Goal: Task Accomplishment & Management: Complete application form

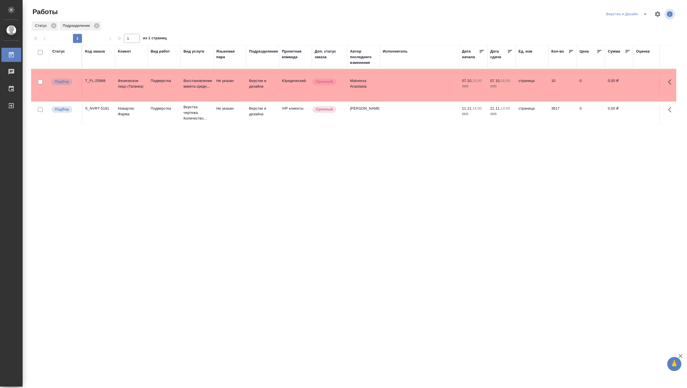
click at [646, 11] on icon "split button" at bounding box center [645, 14] width 7 height 7
click at [632, 43] on li "[PERSON_NAME]" at bounding box center [630, 43] width 54 height 9
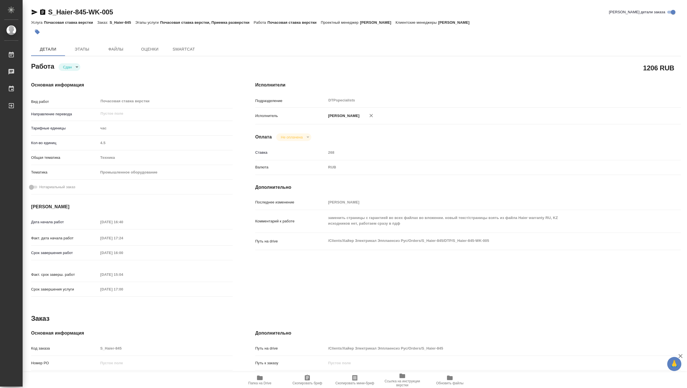
type textarea "x"
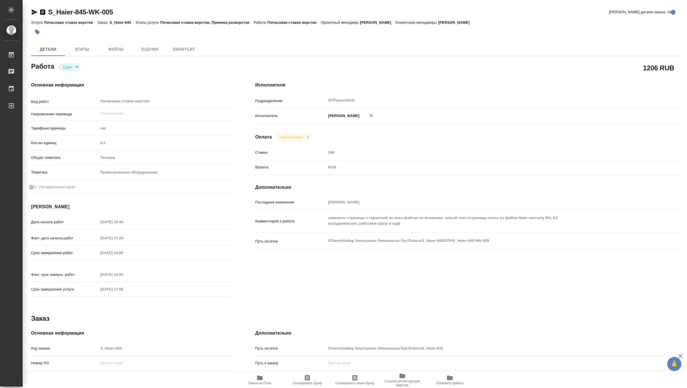
type textarea "x"
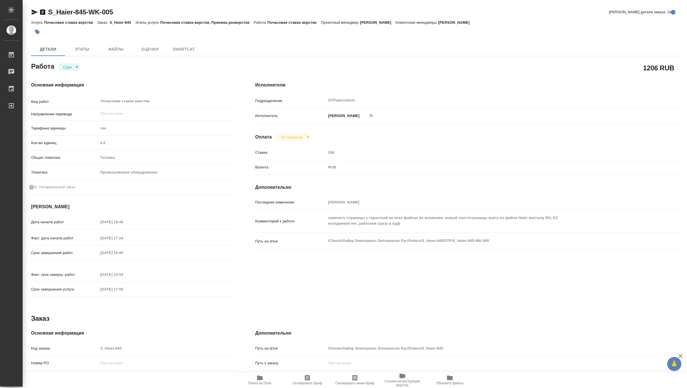
type textarea "x"
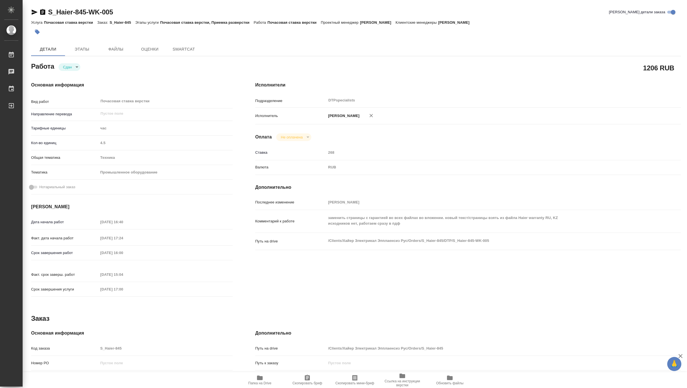
type textarea "x"
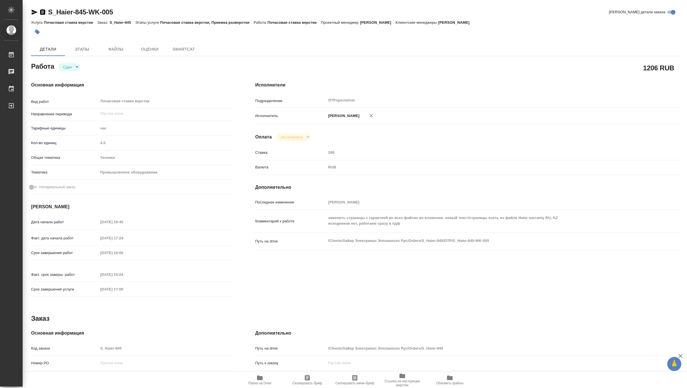
type textarea "x"
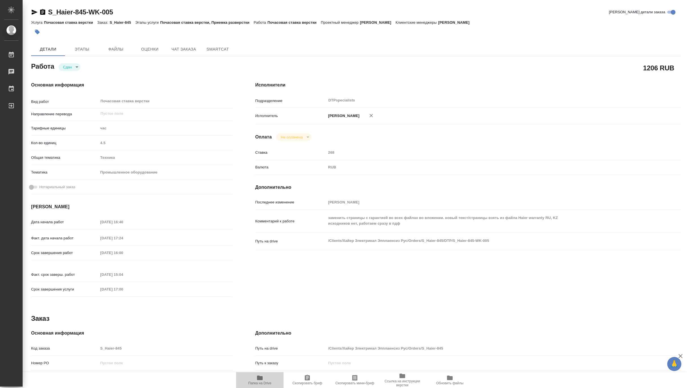
click at [264, 382] on span "Папка на Drive" at bounding box center [259, 384] width 23 height 4
type textarea "x"
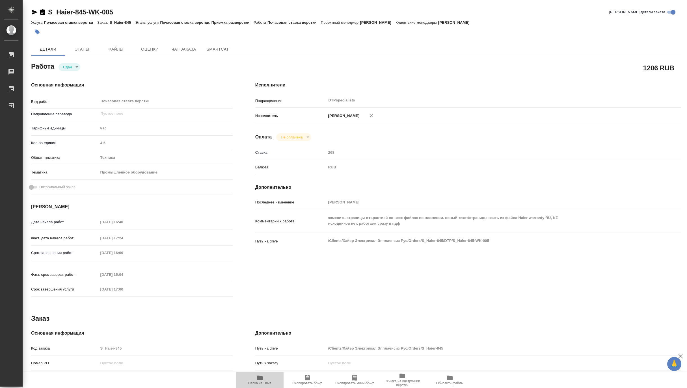
type textarea "x"
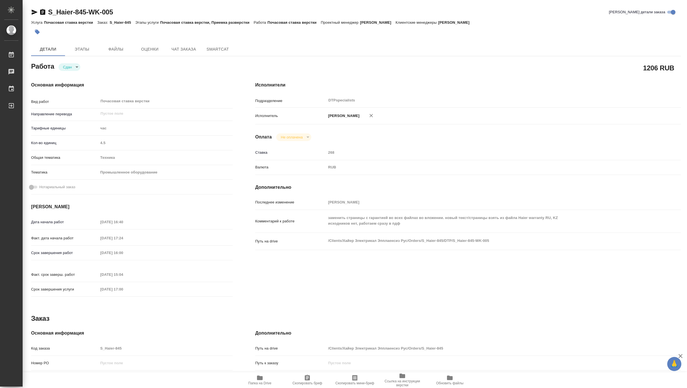
type textarea "x"
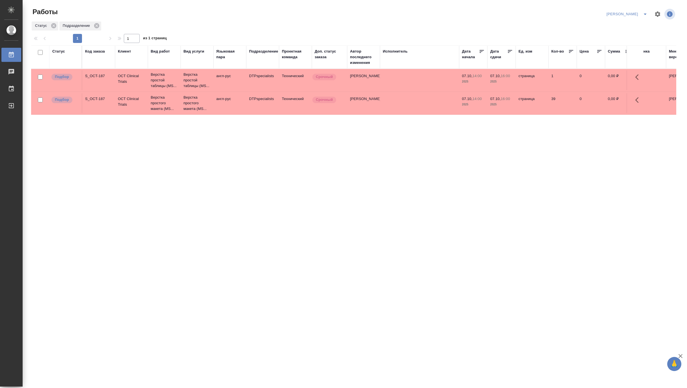
click at [94, 49] on div "Код заказа" at bounding box center [95, 52] width 20 height 6
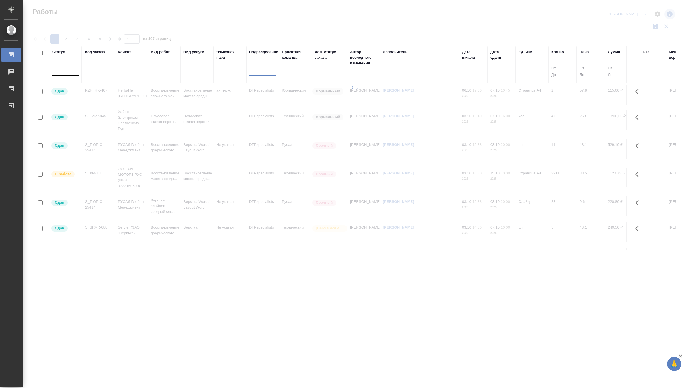
click at [102, 70] on input "text" at bounding box center [98, 72] width 27 height 7
paste input "C3_LTT-29"
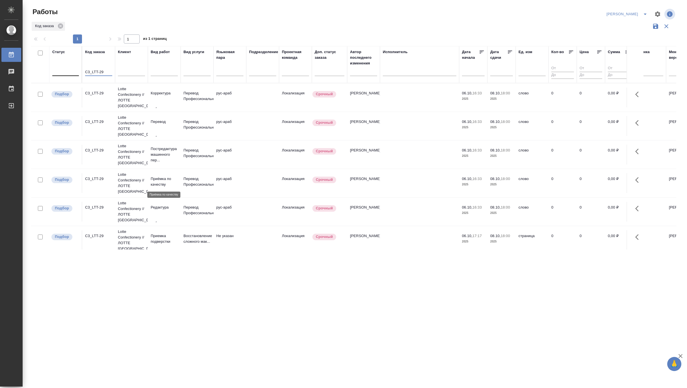
type input "C3_LTT-29"
click at [164, 180] on p "Приёмка по качеству" at bounding box center [164, 181] width 27 height 11
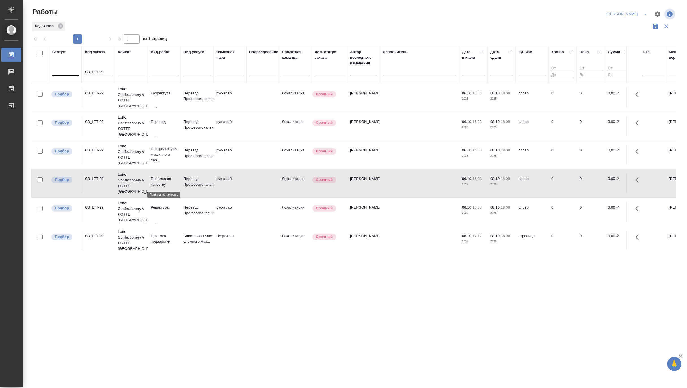
click at [164, 180] on p "Приёмка по качеству" at bounding box center [164, 181] width 27 height 11
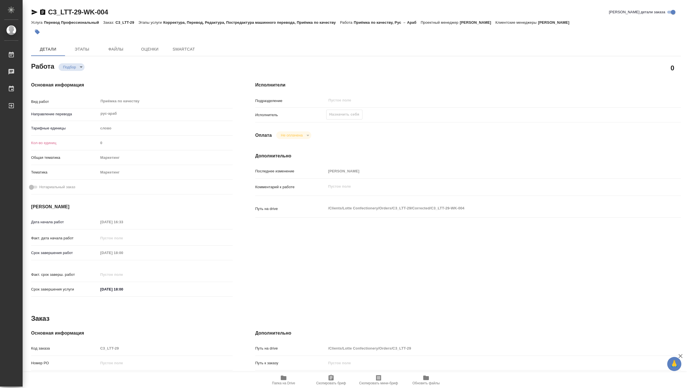
type textarea "x"
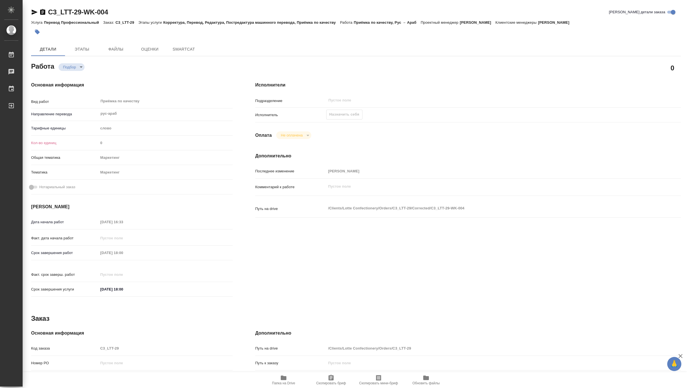
type textarea "x"
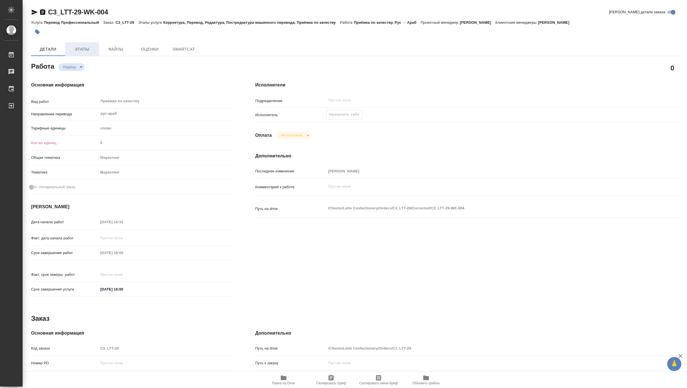
type textarea "x"
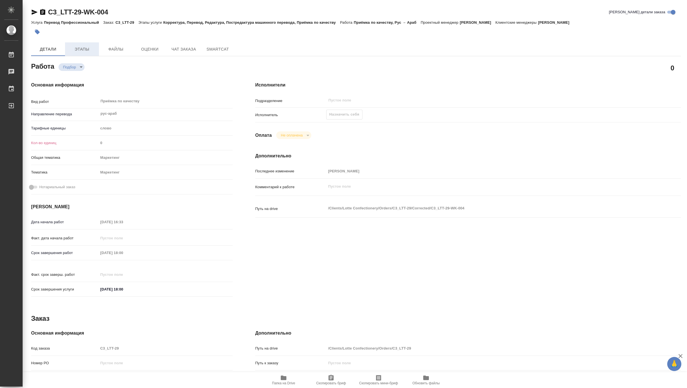
click at [83, 49] on span "Этапы" at bounding box center [81, 49] width 27 height 7
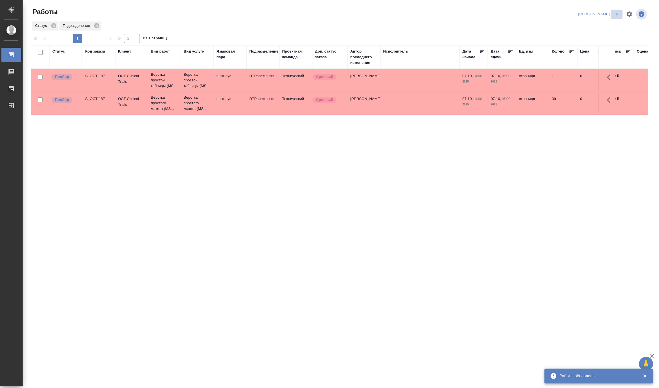
click at [614, 10] on button "split button" at bounding box center [616, 14] width 11 height 9
click at [590, 42] on li "Ждемс" at bounding box center [595, 43] width 54 height 9
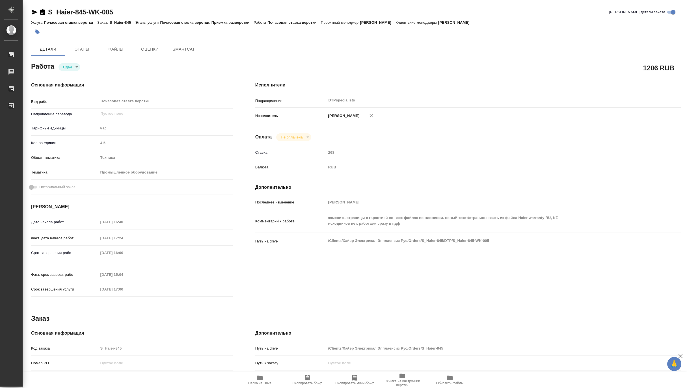
type textarea "x"
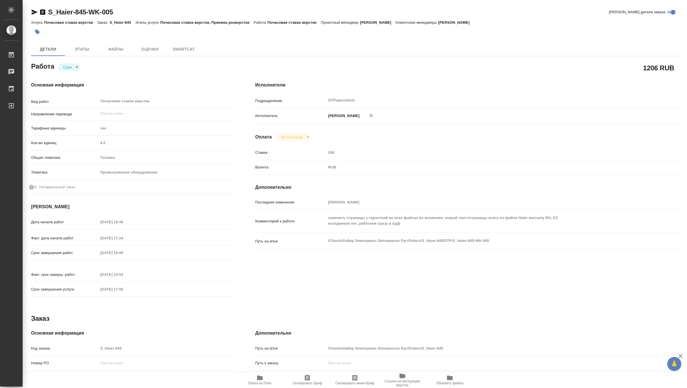
type textarea "x"
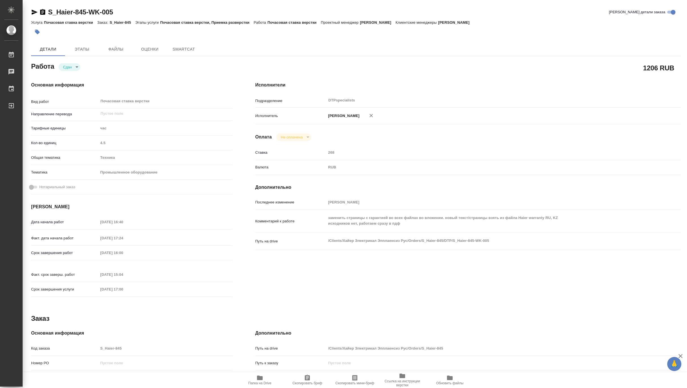
type textarea "x"
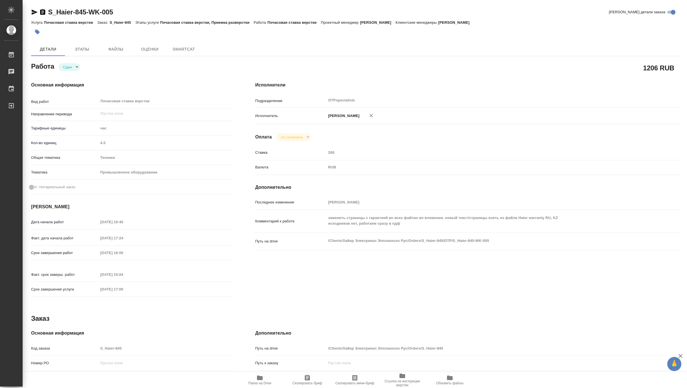
type textarea "x"
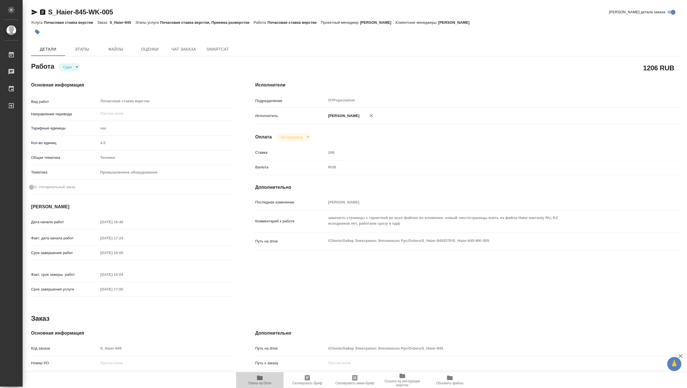
click at [264, 383] on span "Папка на Drive" at bounding box center [259, 384] width 23 height 4
type textarea "x"
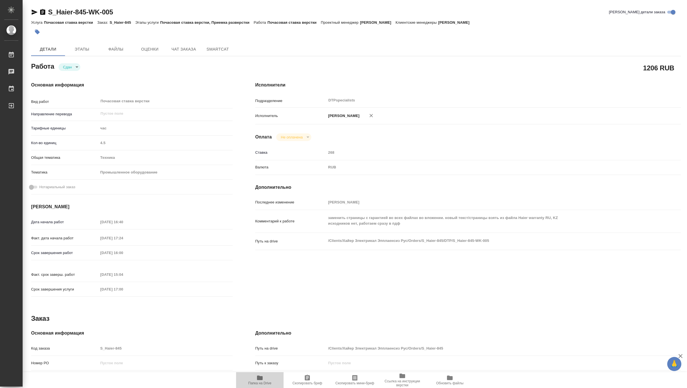
type textarea "x"
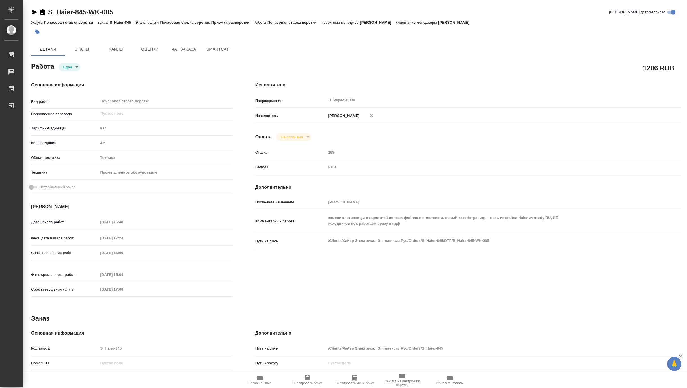
type textarea "x"
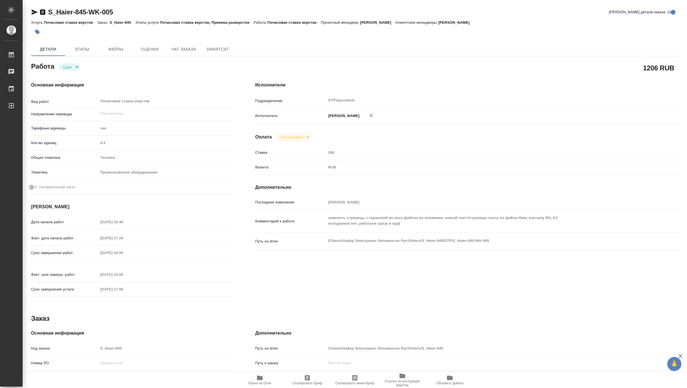
type textarea "x"
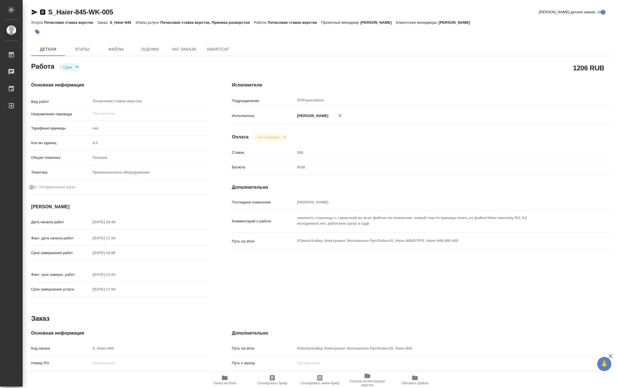
type textarea "x"
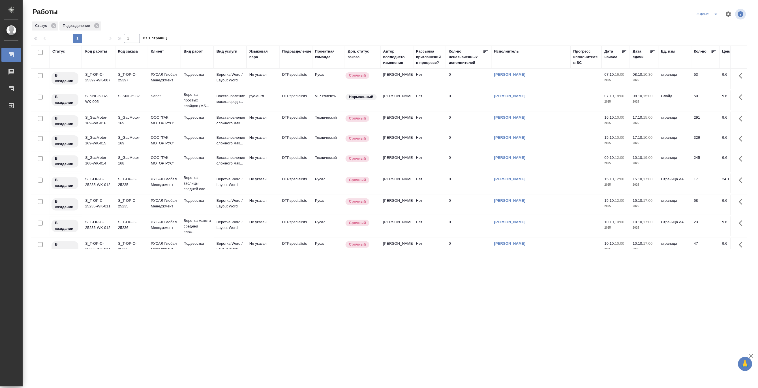
click at [658, 12] on icon "split button" at bounding box center [715, 14] width 7 height 7
click at [658, 26] on li "Матвеева_В работе" at bounding box center [711, 25] width 54 height 9
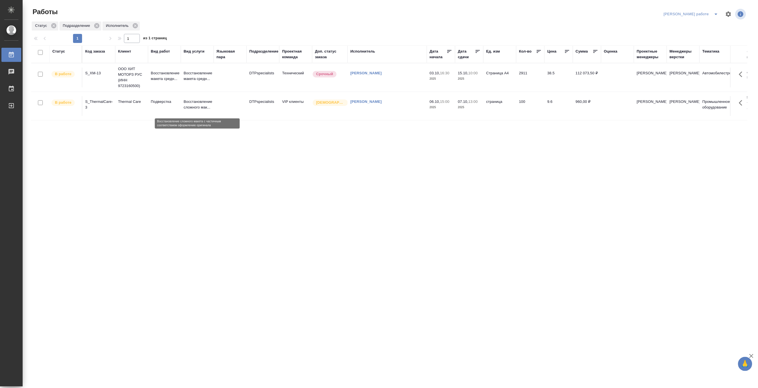
click at [193, 104] on p "Восстановление сложного мак..." at bounding box center [197, 104] width 27 height 11
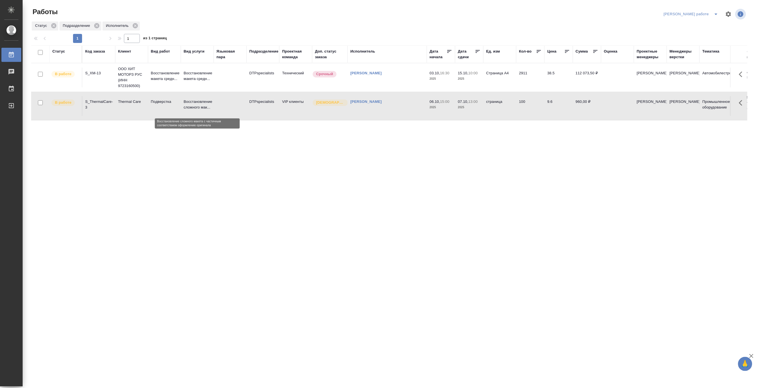
click at [193, 104] on p "Восстановление сложного мак..." at bounding box center [197, 104] width 27 height 11
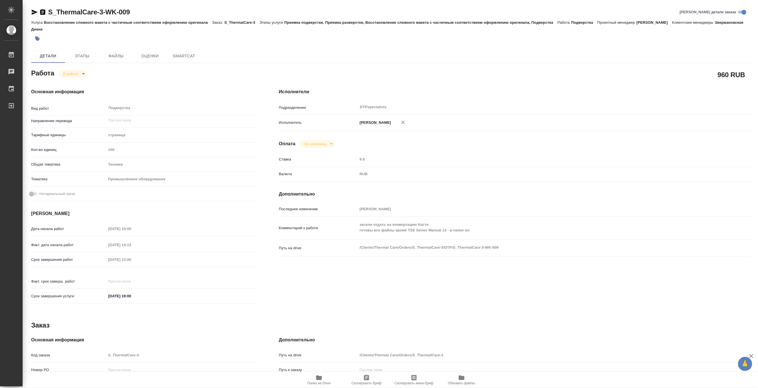
type textarea "x"
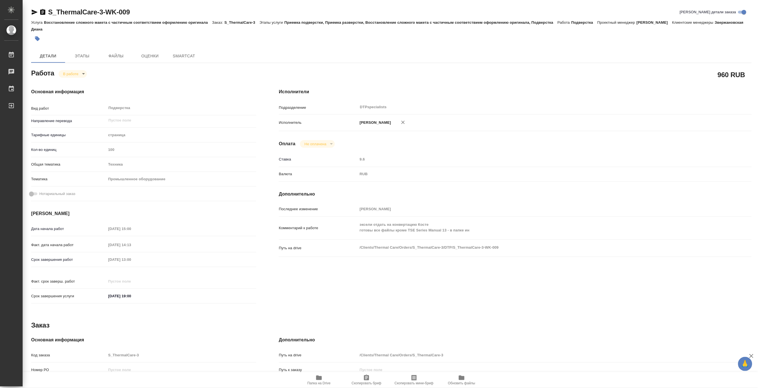
type textarea "x"
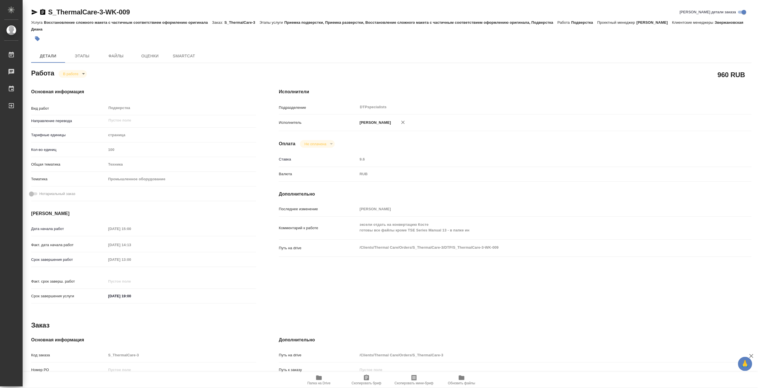
type textarea "x"
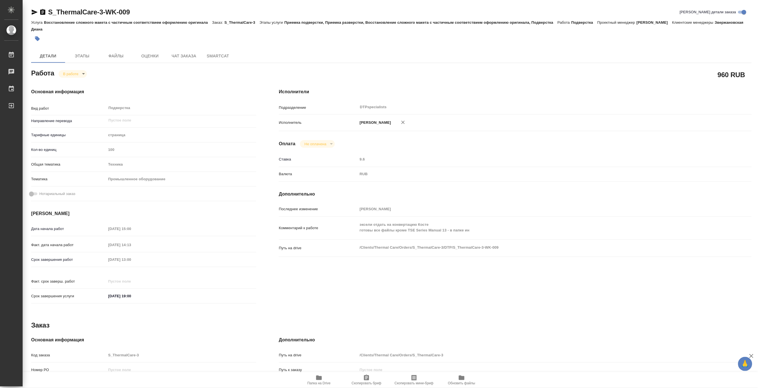
type textarea "x"
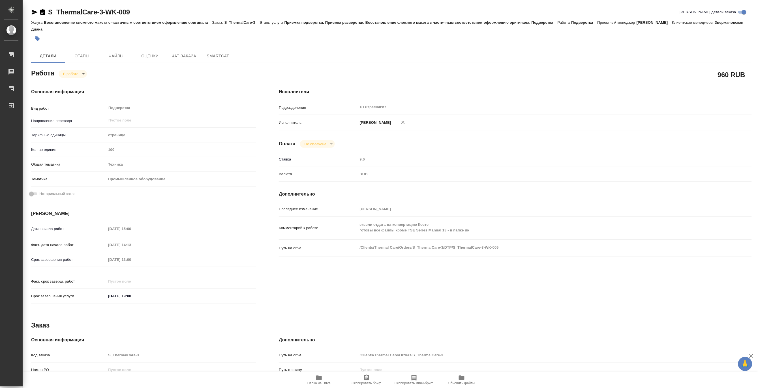
click at [317, 384] on span "Папка на Drive" at bounding box center [318, 384] width 23 height 4
type textarea "x"
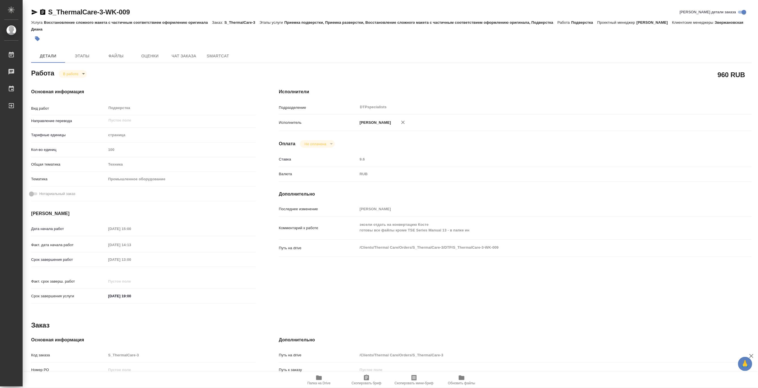
type textarea "x"
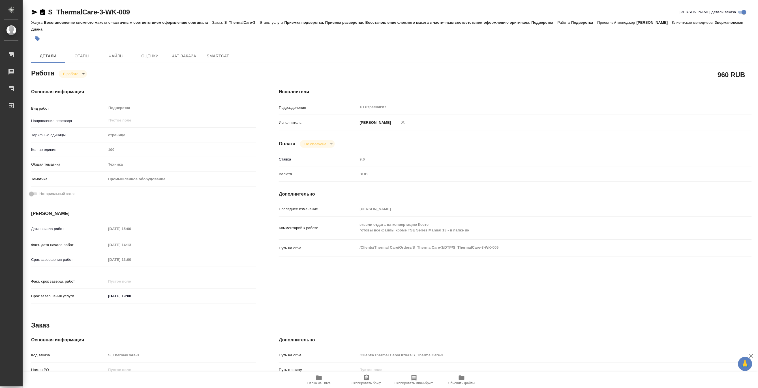
type textarea "x"
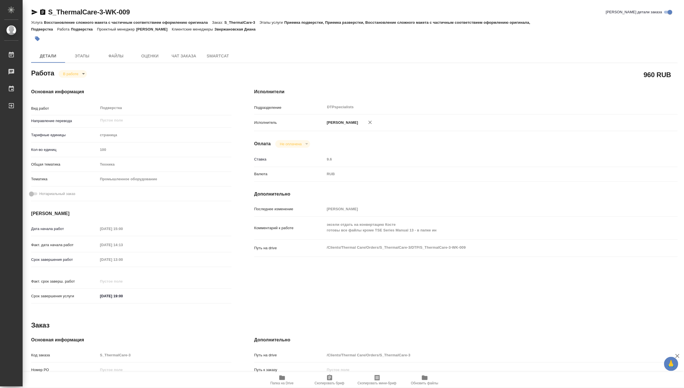
type textarea "x"
